Goal: Task Accomplishment & Management: Manage account settings

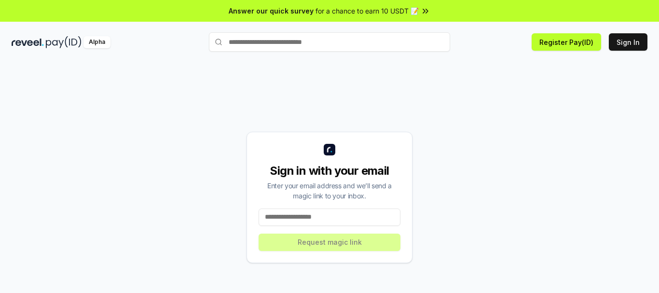
click at [329, 218] on input at bounding box center [329, 216] width 142 height 17
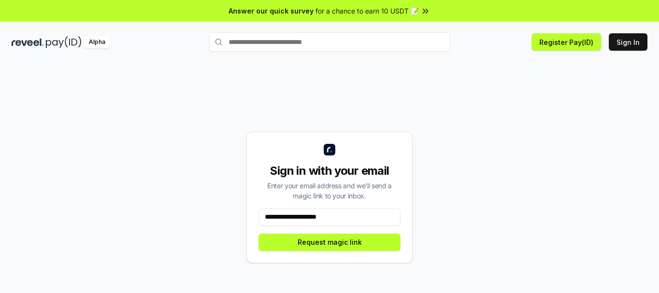
type input "**********"
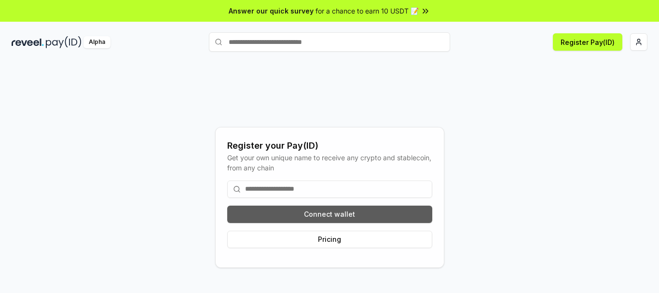
click at [386, 215] on button "Connect wallet" at bounding box center [329, 213] width 205 height 17
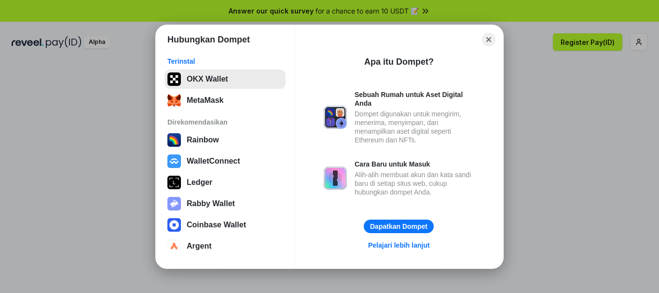
click at [218, 82] on button "OKX Wallet" at bounding box center [224, 78] width 121 height 19
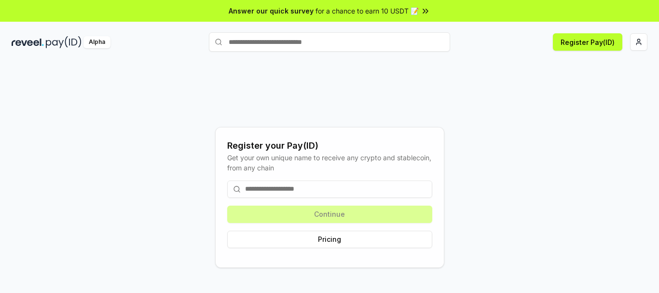
click at [259, 188] on input at bounding box center [329, 188] width 205 height 17
click at [341, 240] on button "Pricing" at bounding box center [329, 238] width 205 height 17
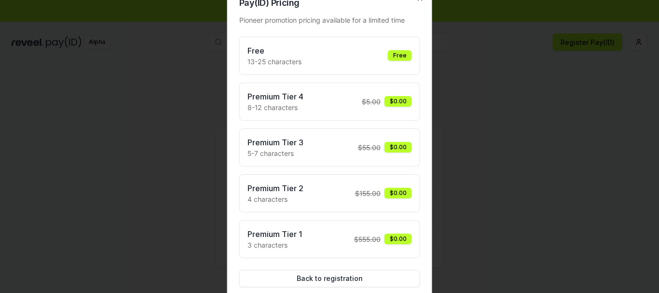
click at [398, 55] on div "Free" at bounding box center [400, 55] width 24 height 11
click at [293, 56] on div "Free 13-25 characters" at bounding box center [274, 56] width 54 height 22
click at [470, 177] on div at bounding box center [329, 146] width 659 height 293
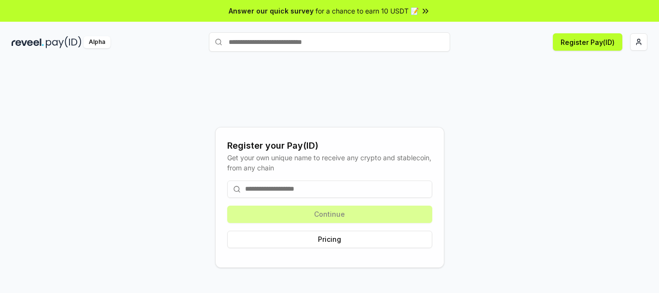
click at [287, 184] on input at bounding box center [329, 188] width 205 height 17
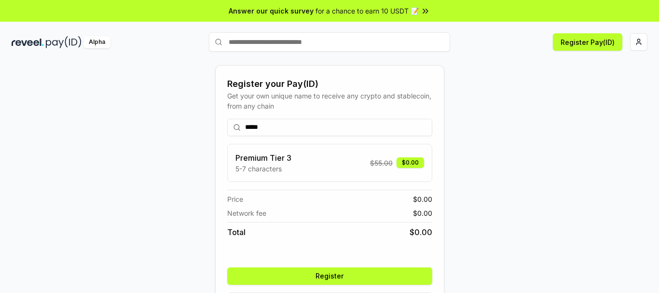
type input "*****"
click at [336, 274] on button "Register" at bounding box center [329, 275] width 205 height 17
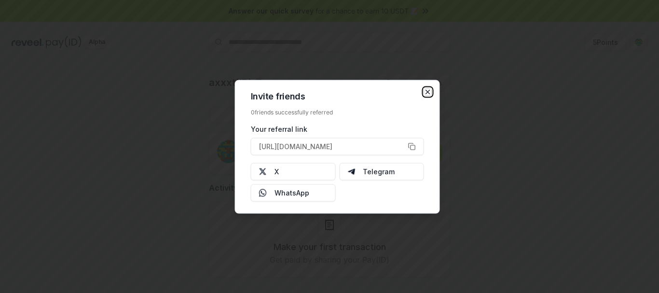
click at [424, 93] on icon "button" at bounding box center [428, 92] width 8 height 8
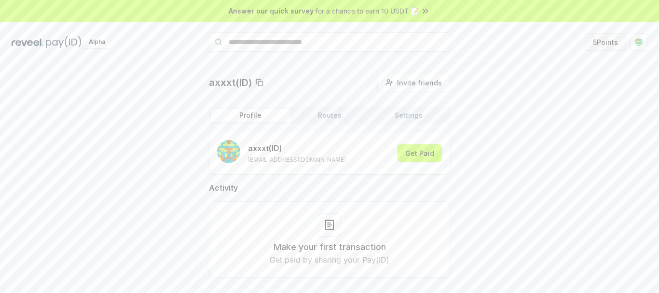
click at [604, 41] on button "5 Points" at bounding box center [604, 41] width 41 height 17
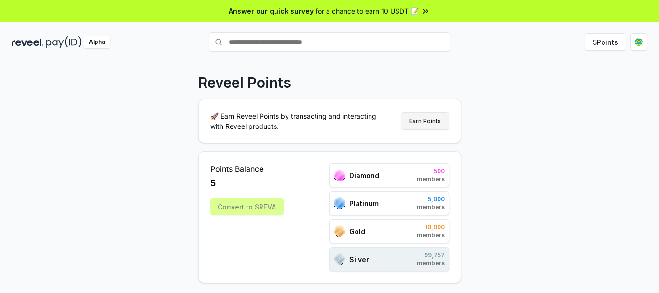
click at [420, 115] on button "Earn Points" at bounding box center [425, 120] width 48 height 17
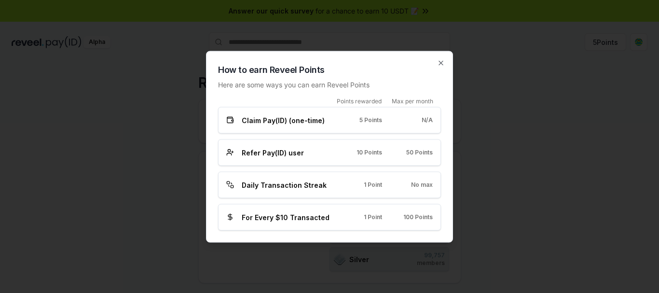
click at [275, 122] on span "Claim Pay(ID) (one-time)" at bounding box center [283, 120] width 83 height 10
click at [266, 154] on span "Refer Pay(ID) user" at bounding box center [273, 152] width 62 height 10
click at [303, 178] on div "Daily Transaction Streak 1 Point No max" at bounding box center [329, 184] width 223 height 27
click at [330, 222] on div "For Every $10 Transacted 1 Point 100 Points" at bounding box center [329, 216] width 223 height 27
click at [442, 61] on icon "button" at bounding box center [441, 63] width 8 height 8
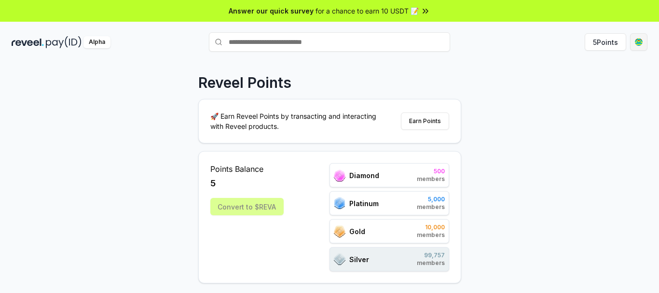
click at [635, 43] on html "Answer our quick survey for a chance to earn 10 USDT 📝 Alpha 5 Points Reveel Po…" at bounding box center [329, 146] width 659 height 293
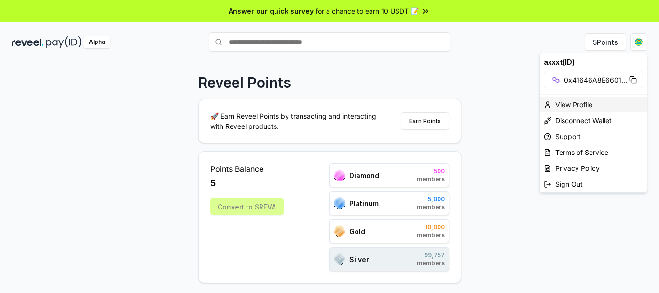
click at [568, 104] on div "View Profile" at bounding box center [592, 104] width 107 height 16
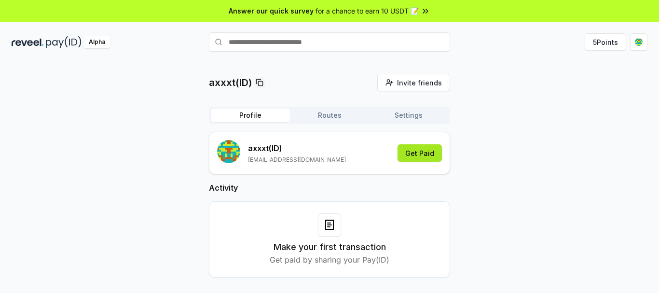
click at [421, 148] on button "Get Paid" at bounding box center [419, 152] width 44 height 17
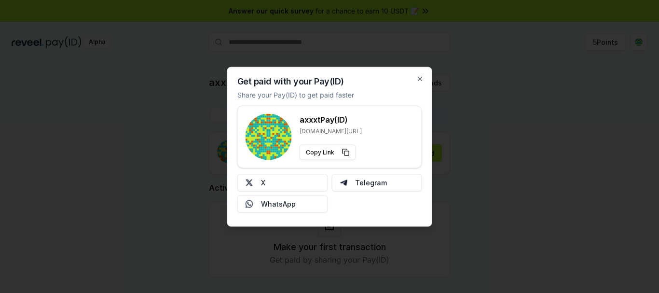
click at [271, 148] on rect at bounding box center [271, 147] width 2 height 2
click at [420, 77] on icon "button" at bounding box center [420, 79] width 8 height 8
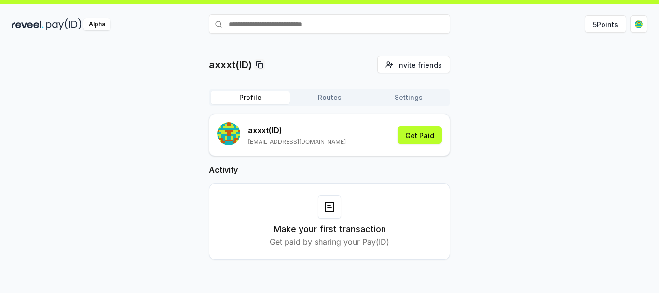
scroll to position [27, 0]
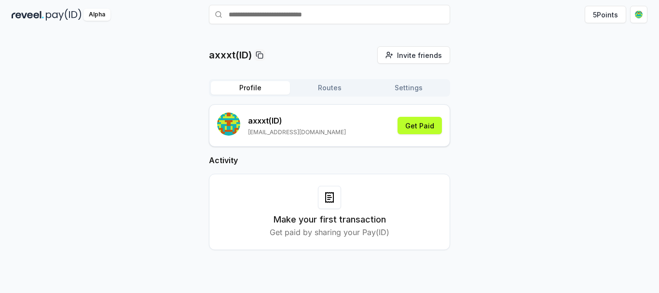
click at [330, 85] on button "Routes" at bounding box center [329, 87] width 79 height 13
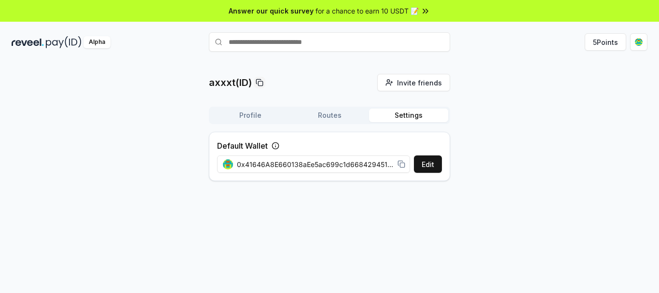
click at [409, 115] on button "Settings" at bounding box center [408, 114] width 79 height 13
click at [246, 120] on button "Profile" at bounding box center [250, 114] width 79 height 13
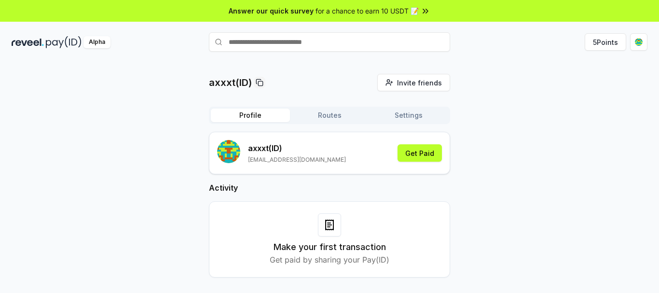
click at [403, 119] on button "Settings" at bounding box center [408, 114] width 79 height 13
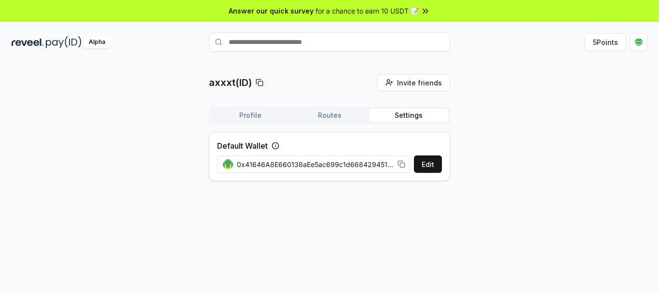
click at [371, 164] on span "0x41646A8E660138aEe5ac699c1d668429451b8AaF" at bounding box center [315, 164] width 157 height 10
click at [493, 212] on div "axxxt(ID) Invite friends Invite Profile Routes Settings Default Wallet Edit 0x4…" at bounding box center [329, 187] width 659 height 266
click at [488, 139] on div "axxxt(ID) Invite friends Invite Profile Routes Settings Default Wallet Edit 0x4…" at bounding box center [329, 131] width 635 height 115
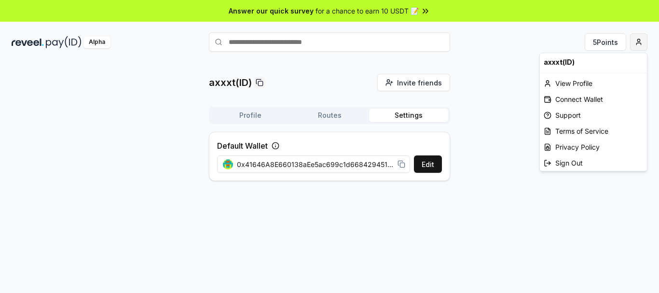
click at [639, 37] on html "Answer our quick survey for a chance to earn 10 USDT 📝 Alpha 5 Points axxxt(ID)…" at bounding box center [329, 146] width 659 height 293
click at [569, 158] on div "Sign Out" at bounding box center [592, 163] width 107 height 16
